Goal: Find specific page/section

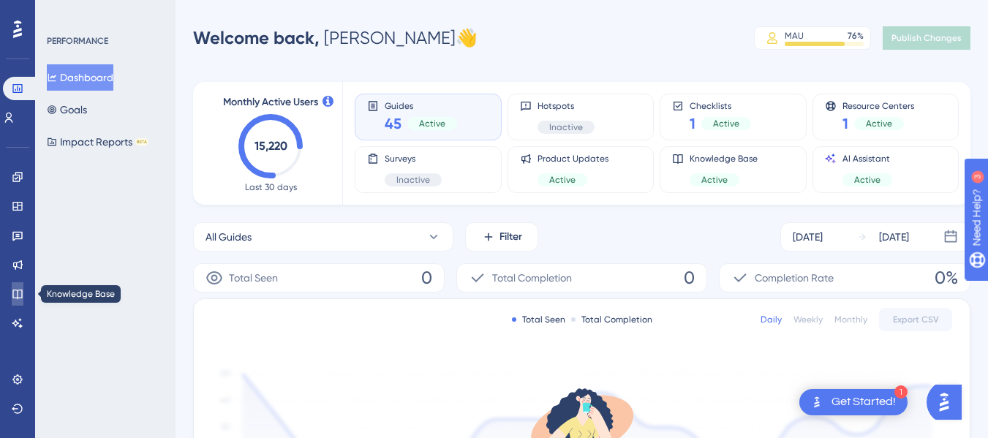
click at [18, 293] on icon at bounding box center [18, 294] width 12 height 12
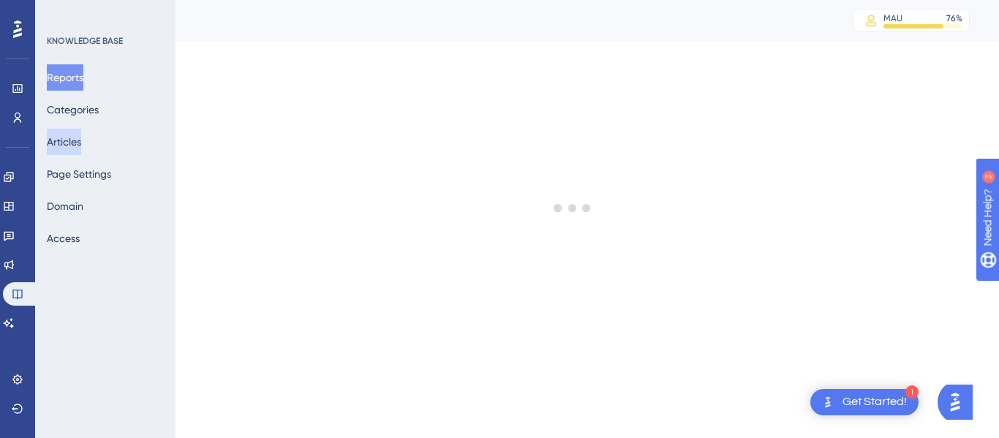
click at [81, 145] on button "Articles" at bounding box center [64, 142] width 34 height 26
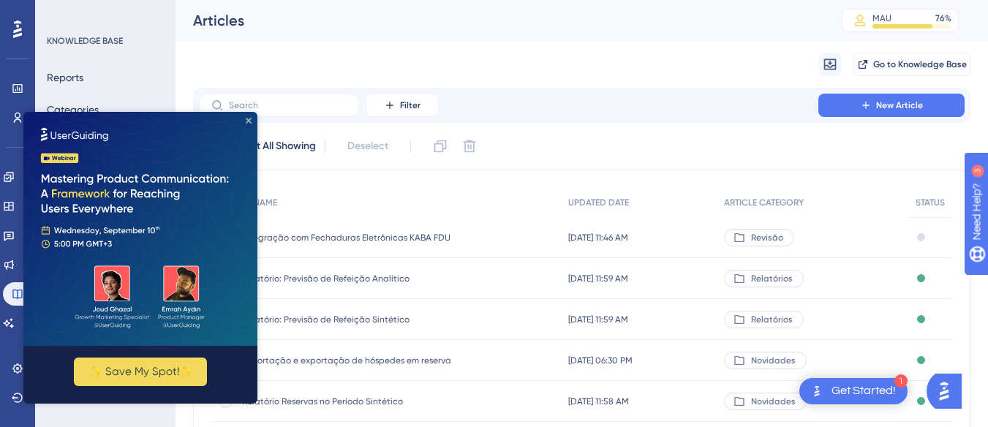
click at [246, 118] on icon "Close Preview" at bounding box center [249, 121] width 6 height 6
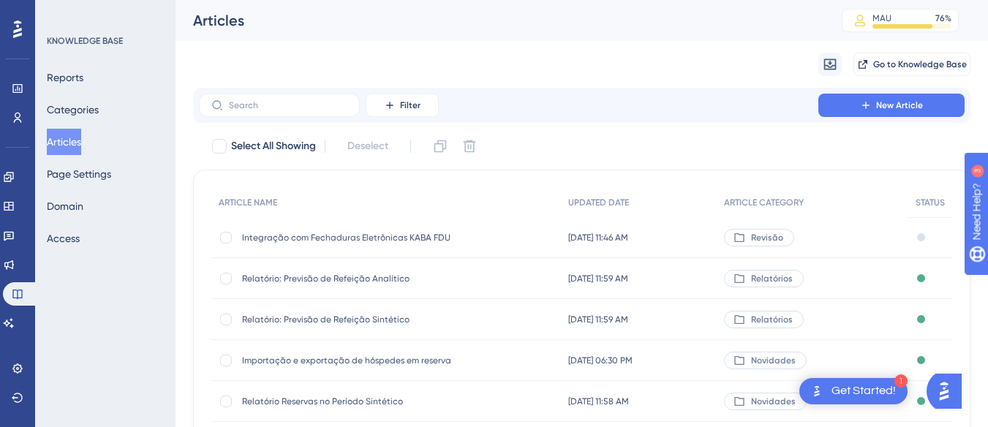
click at [264, 108] on div "LEAVE A REVIEW COPY SHARE LINK" at bounding box center [487, 225] width 999 height 404
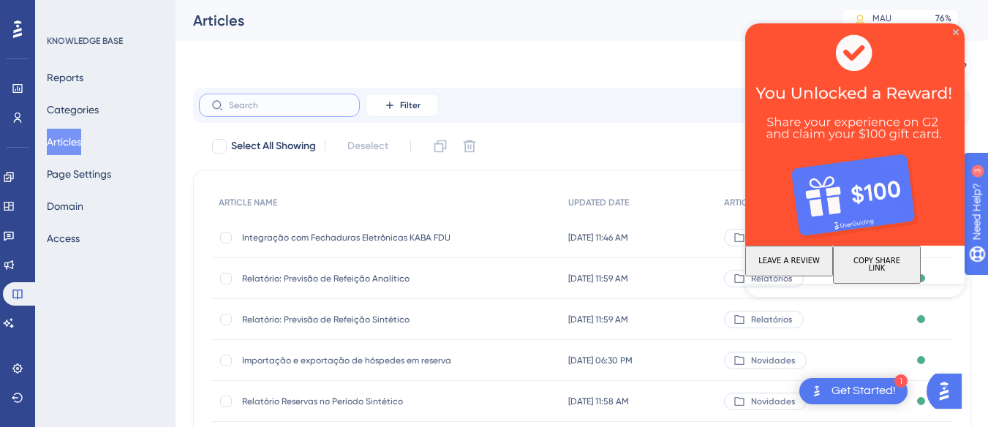
click at [272, 108] on input "text" at bounding box center [288, 105] width 119 height 10
type input "agrupada"
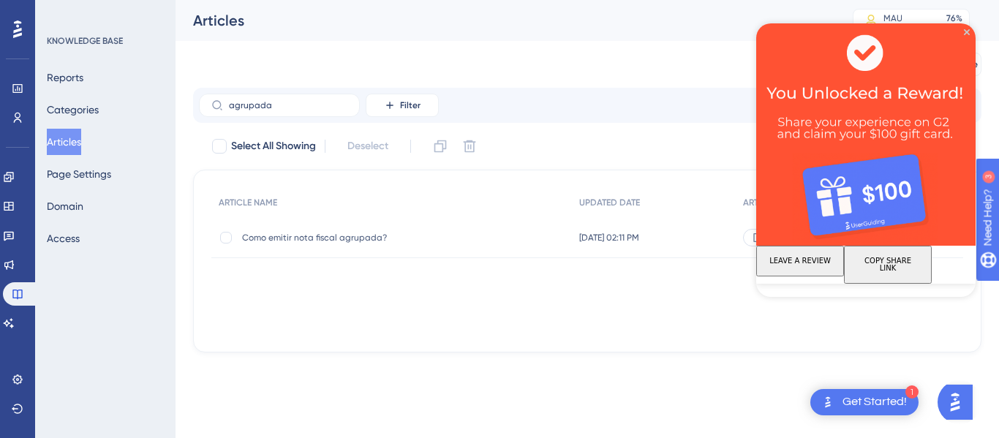
click at [341, 246] on div "Como emitir nota fiscal agrupada? Como emitir nota fiscal agrupada?" at bounding box center [359, 237] width 234 height 41
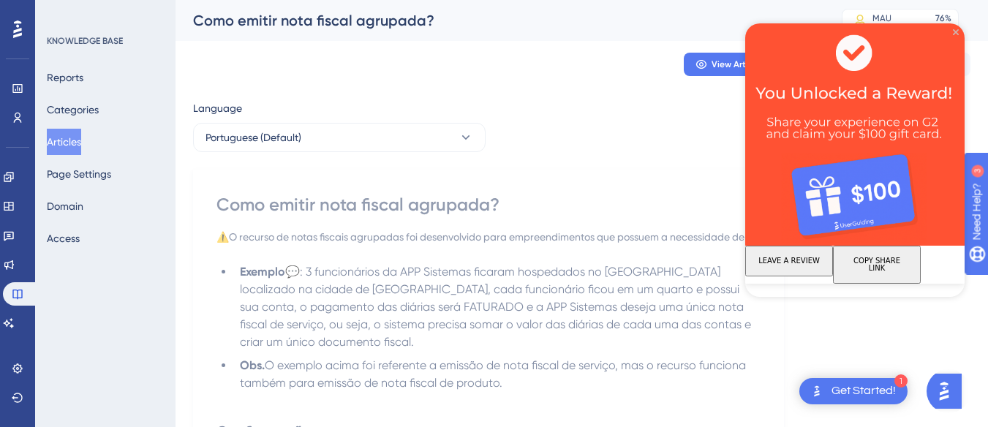
click at [958, 34] on icon "Close Preview" at bounding box center [956, 32] width 6 height 6
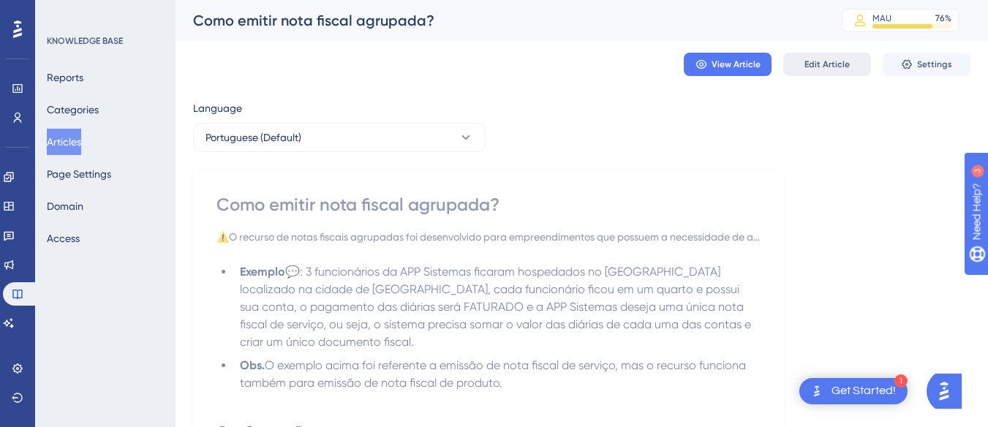
click at [817, 67] on span "Edit Article" at bounding box center [827, 65] width 45 height 12
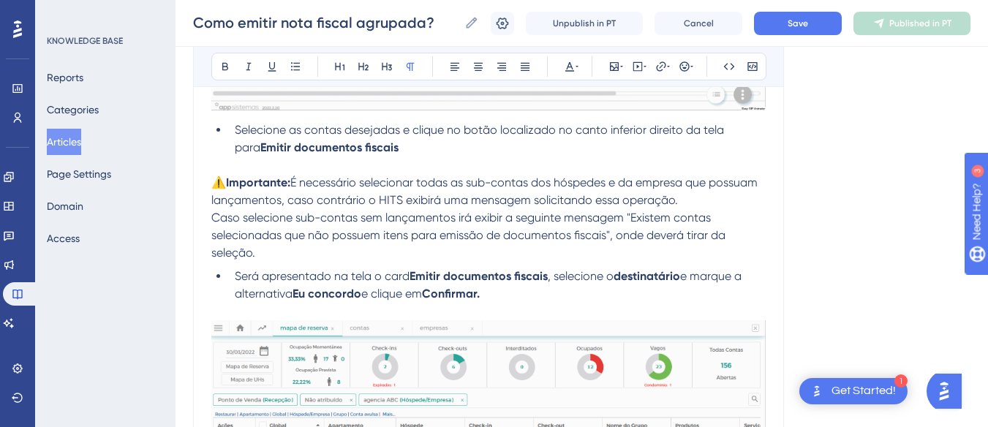
scroll to position [2525, 0]
click at [360, 249] on p "Caso selecione sub-contas sem lançamentos irá exibir a seguinte mensagem "Exist…" at bounding box center [488, 234] width 555 height 53
